Goal: Task Accomplishment & Management: Manage account settings

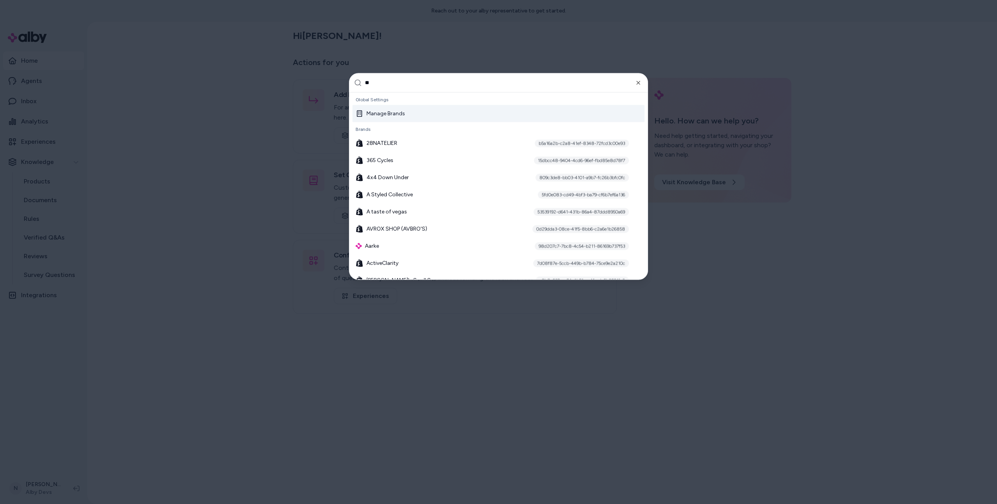
type input "***"
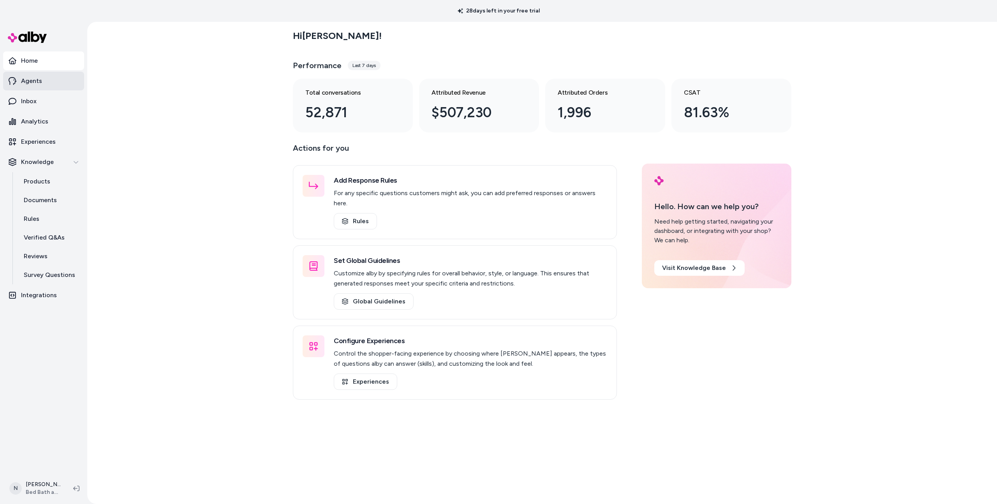
click at [62, 81] on link "Agents" at bounding box center [43, 81] width 81 height 19
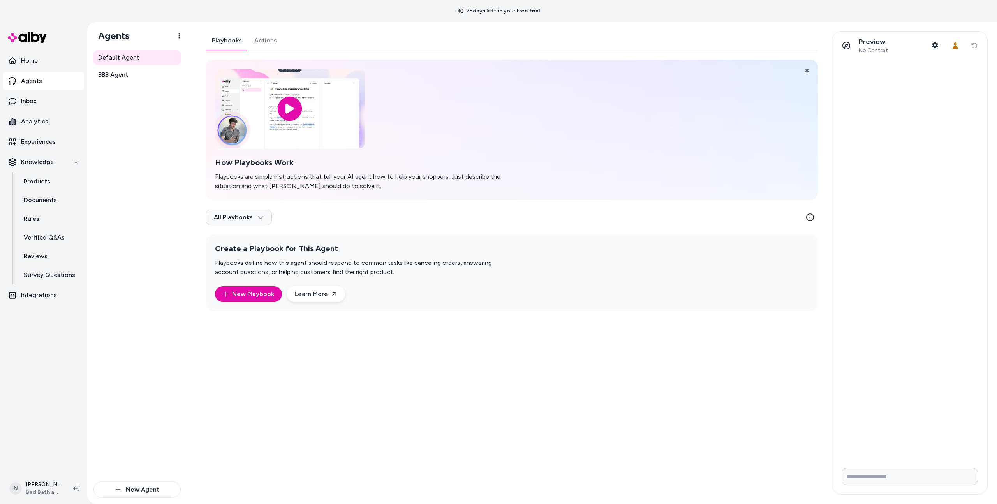
click at [258, 45] on link "Actions" at bounding box center [265, 40] width 35 height 19
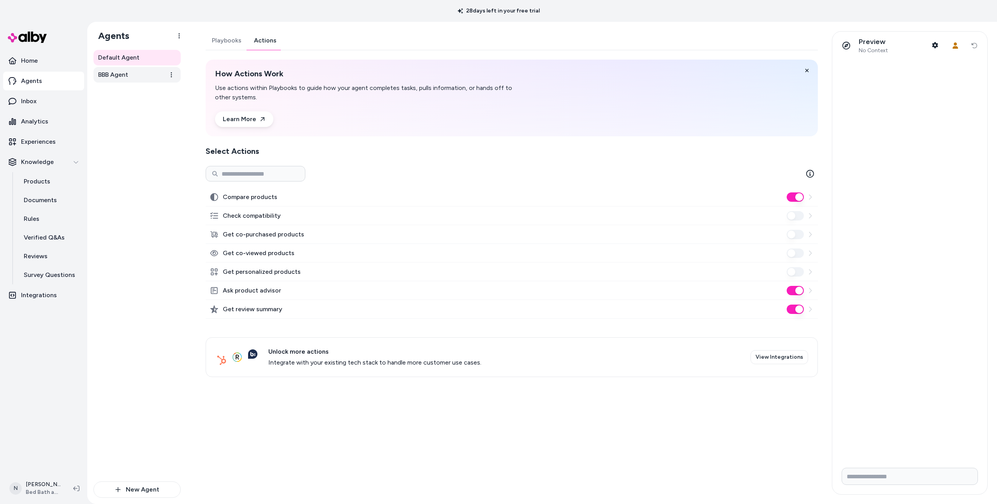
click at [139, 79] on link "BBB Agent" at bounding box center [136, 75] width 87 height 16
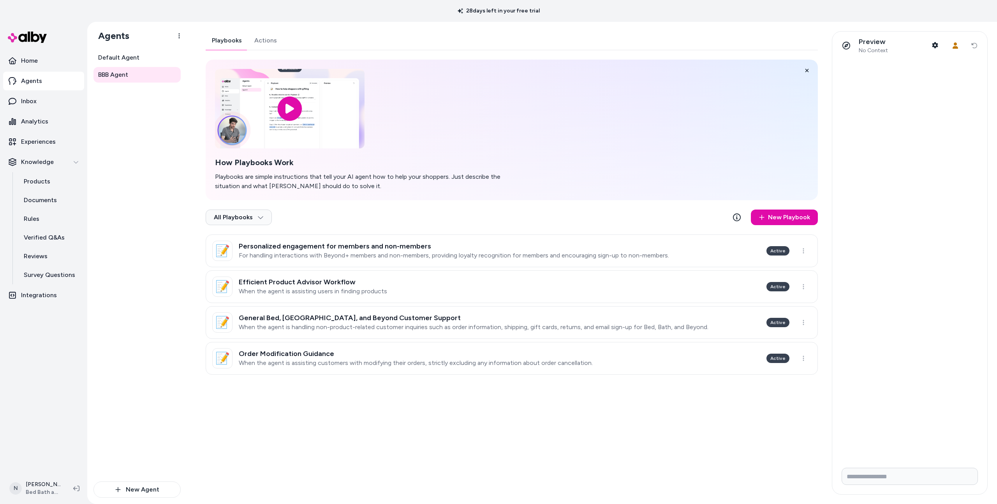
click at [263, 35] on link "Actions" at bounding box center [265, 40] width 35 height 19
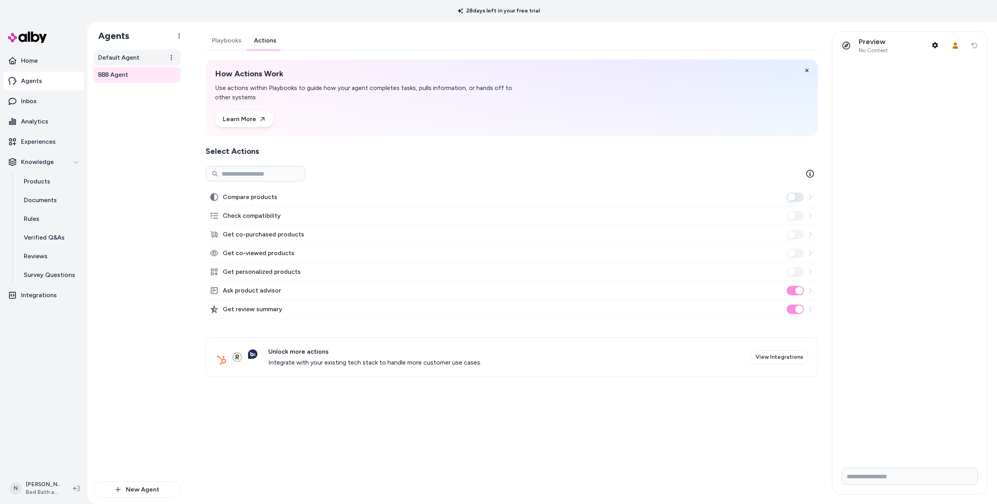
click at [137, 53] on span "Default Agent" at bounding box center [118, 57] width 41 height 9
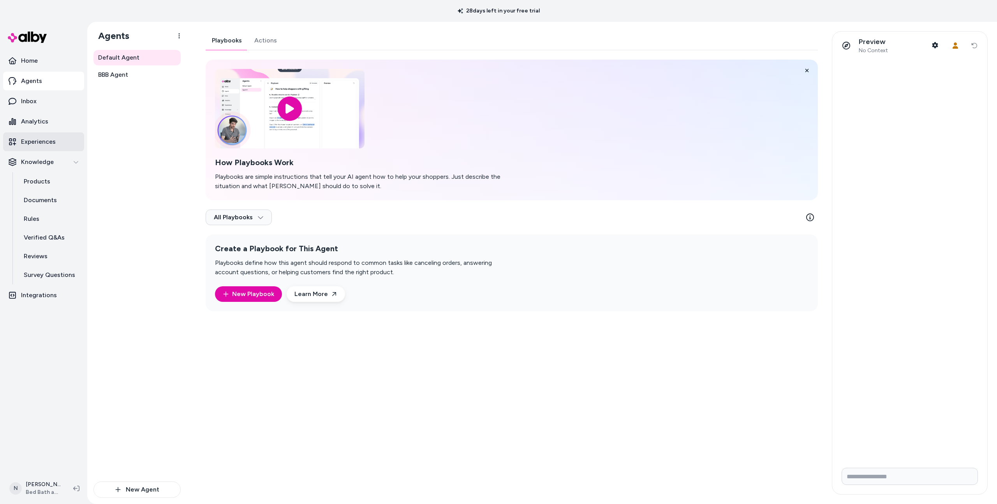
click at [42, 145] on p "Experiences" at bounding box center [38, 141] width 35 height 9
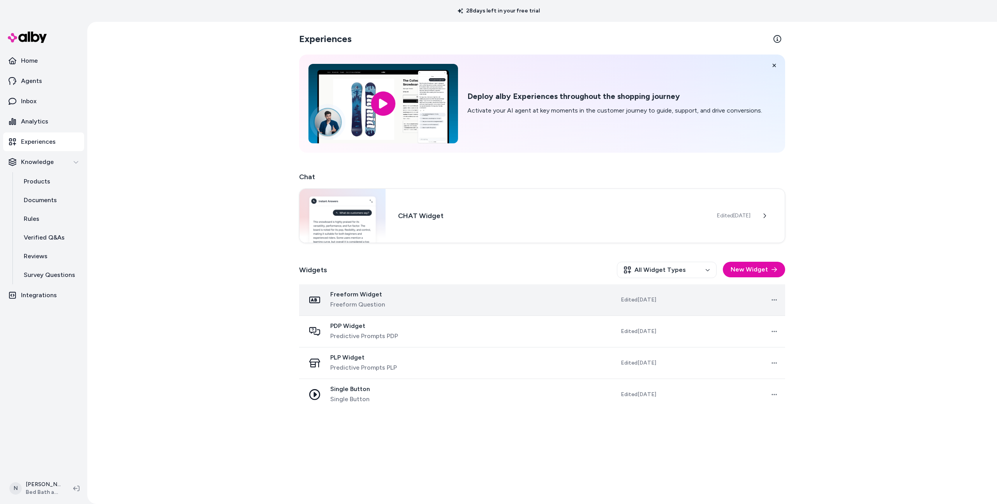
click at [367, 307] on span "Freeform Question" at bounding box center [357, 304] width 55 height 9
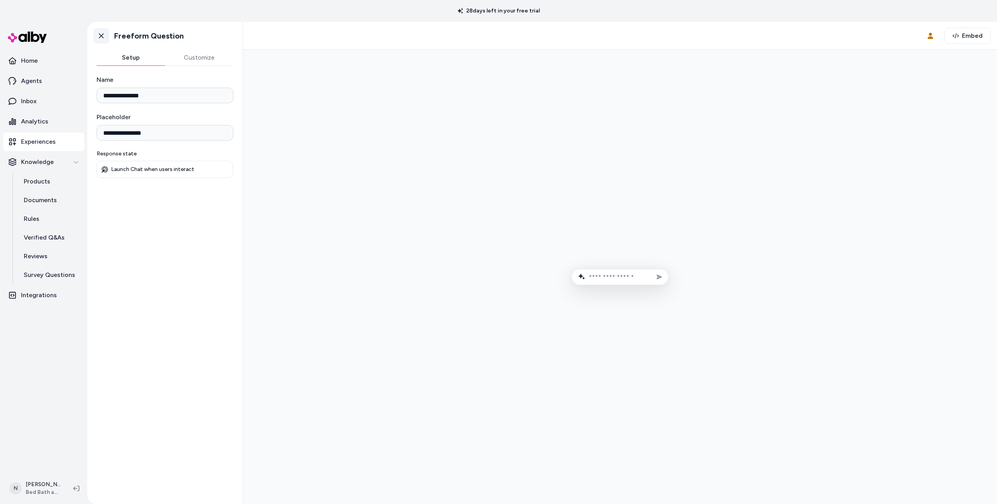
click at [104, 34] on icon at bounding box center [101, 36] width 8 height 8
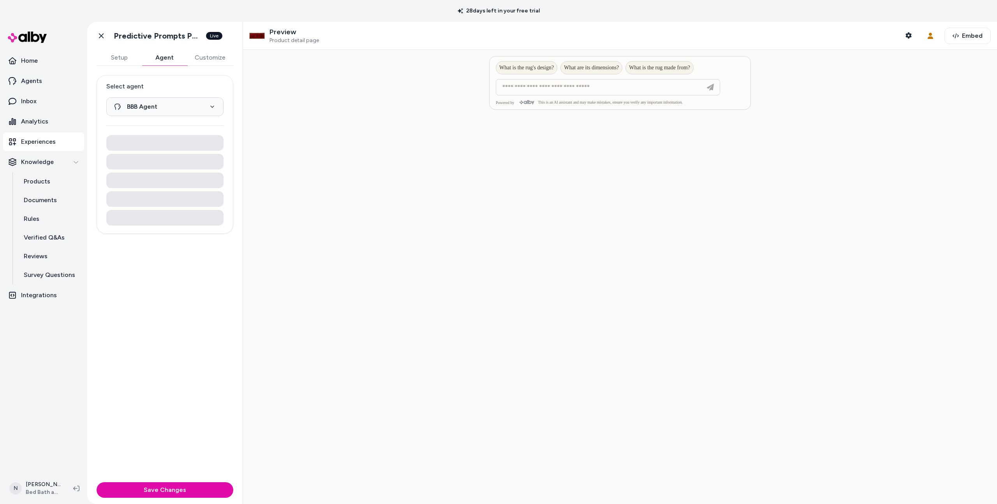
click at [168, 62] on button "Agent" at bounding box center [164, 58] width 45 height 16
click at [100, 39] on link "Go back" at bounding box center [101, 36] width 16 height 16
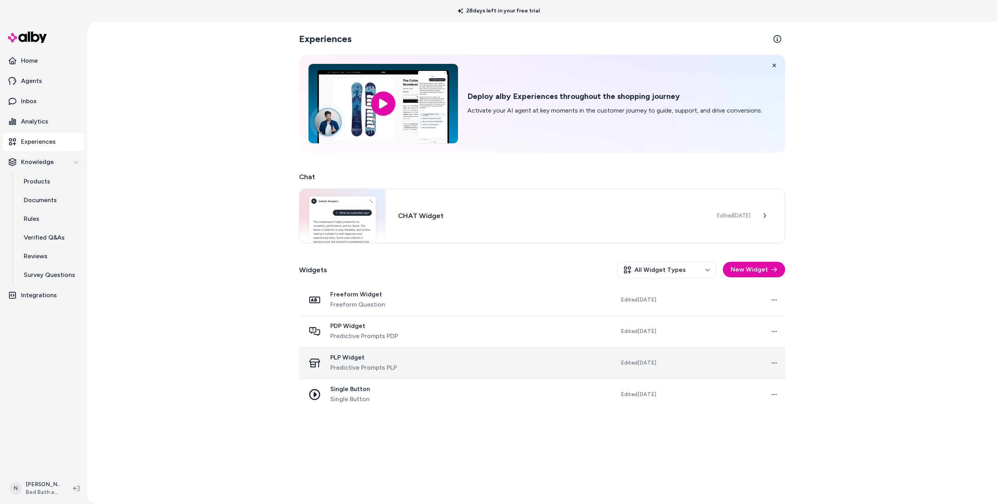
click at [374, 369] on span "Predictive Prompts PLP" at bounding box center [363, 367] width 67 height 9
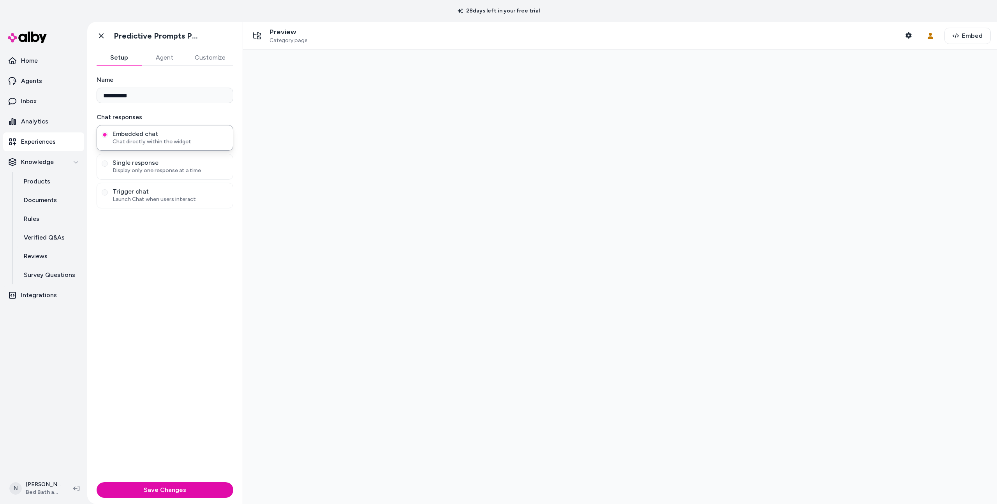
click at [164, 63] on button "Agent" at bounding box center [164, 58] width 45 height 16
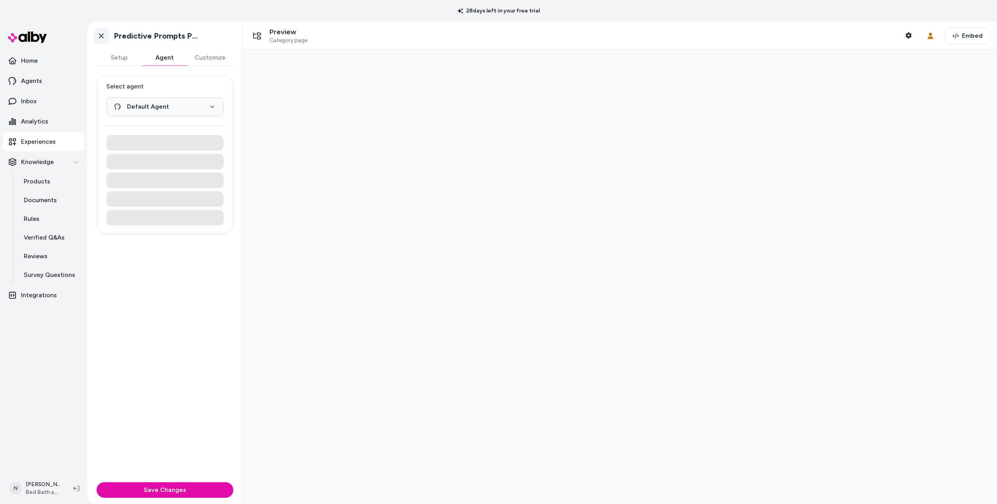
click at [106, 36] on link "Go back" at bounding box center [101, 36] width 16 height 16
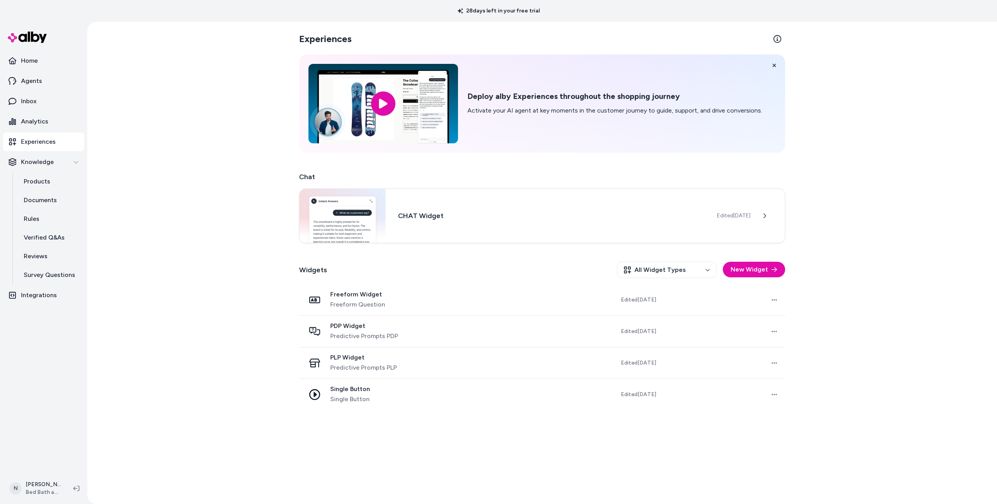
click at [387, 391] on div "Single Button Single Button" at bounding box center [368, 394] width 127 height 19
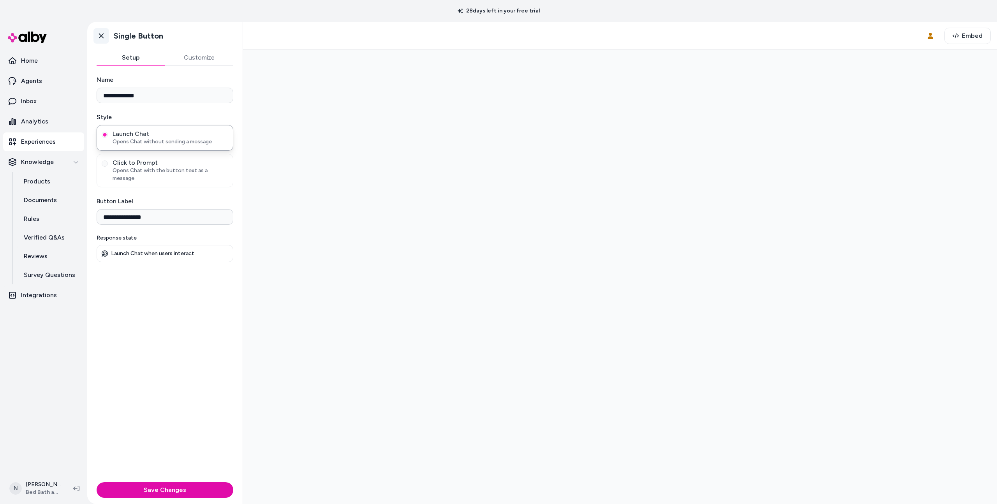
click at [103, 34] on icon at bounding box center [101, 36] width 8 height 8
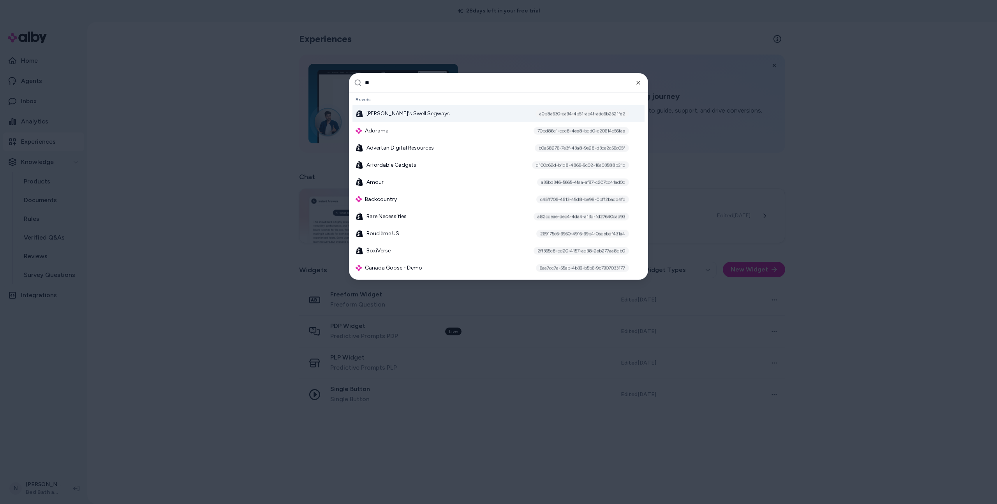
type input "*"
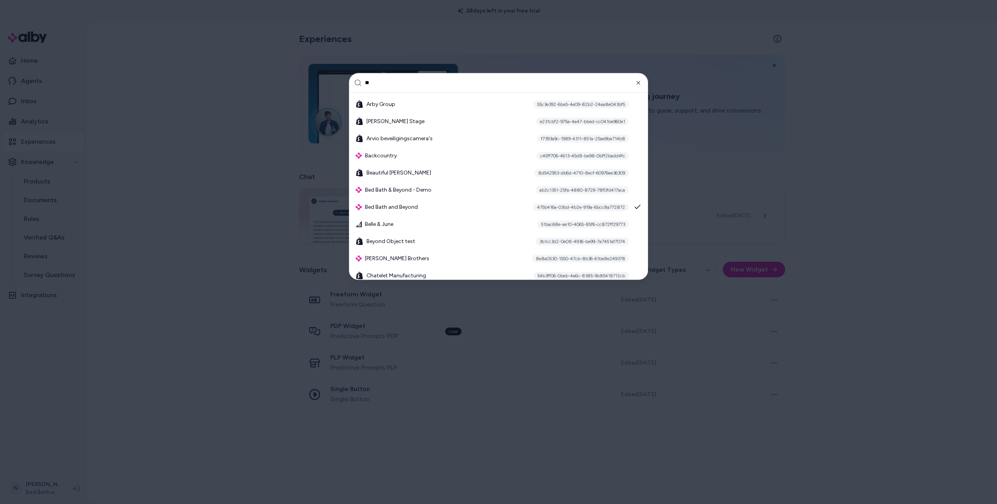
type input "***"
